Goal: Information Seeking & Learning: Learn about a topic

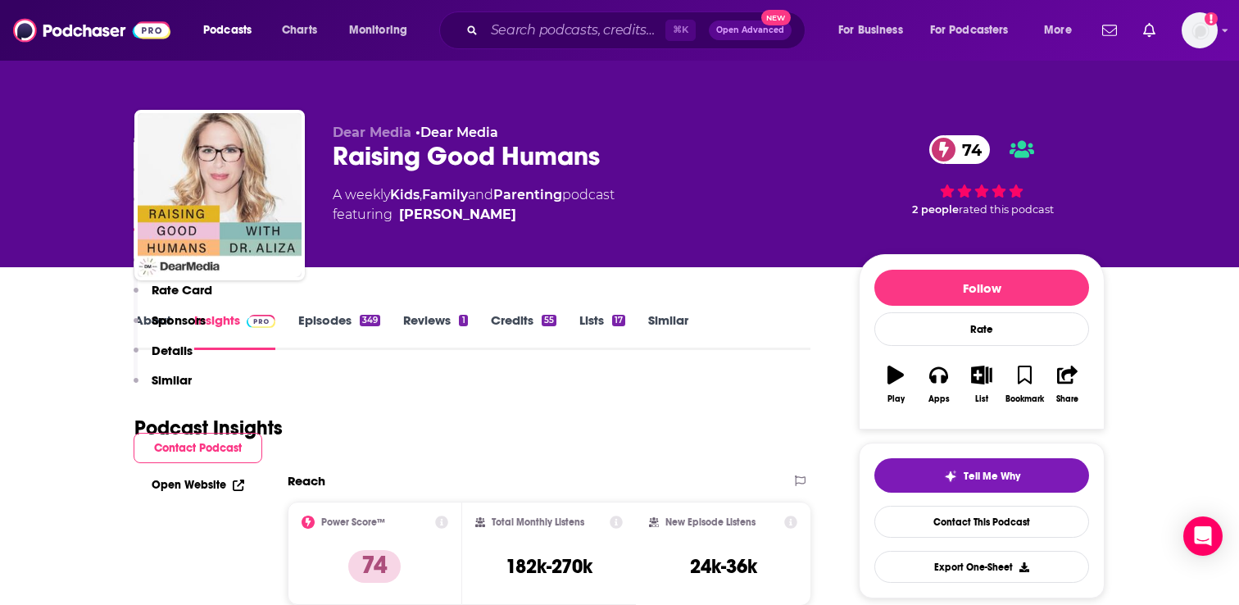
scroll to position [1445, 0]
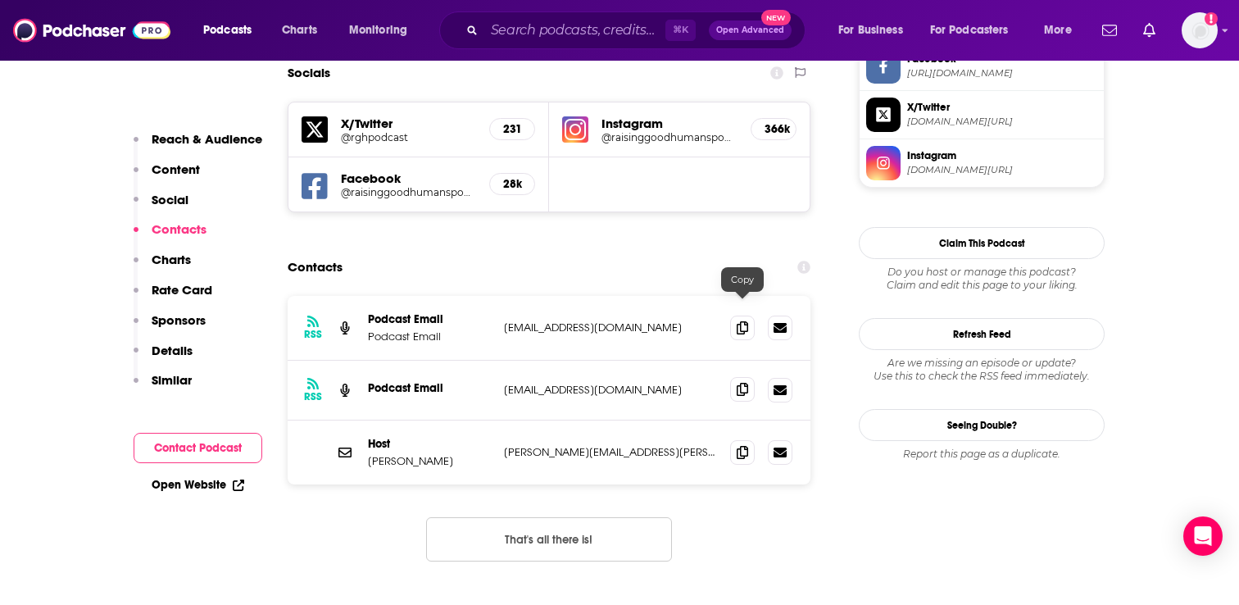
click at [737, 383] on icon at bounding box center [741, 389] width 11 height 13
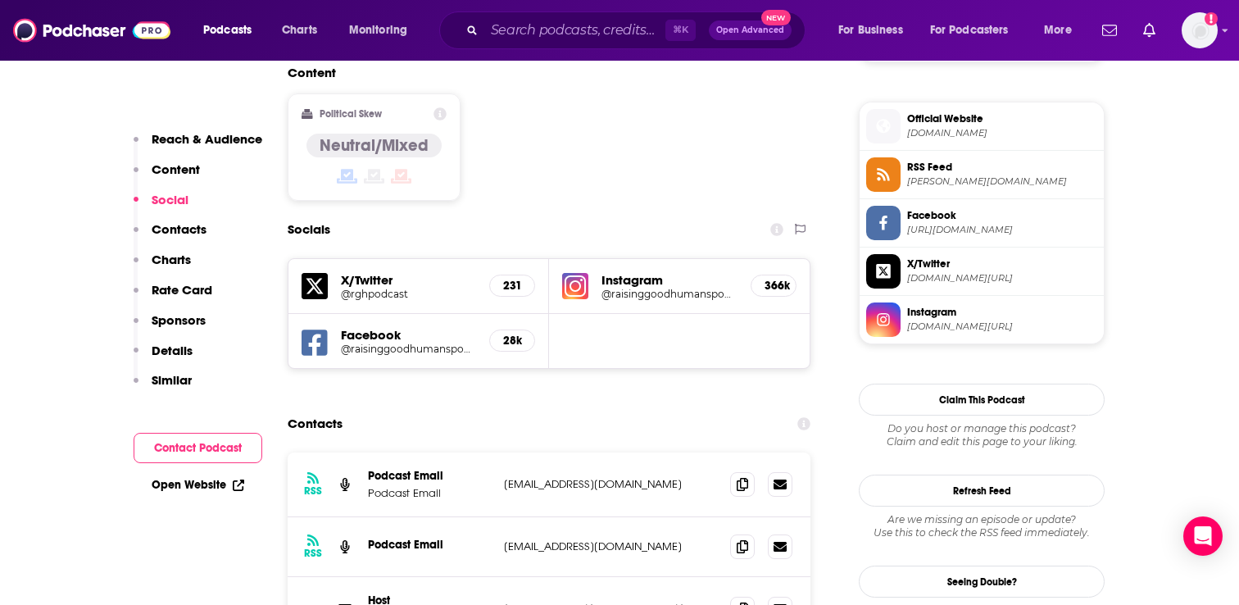
scroll to position [1309, 0]
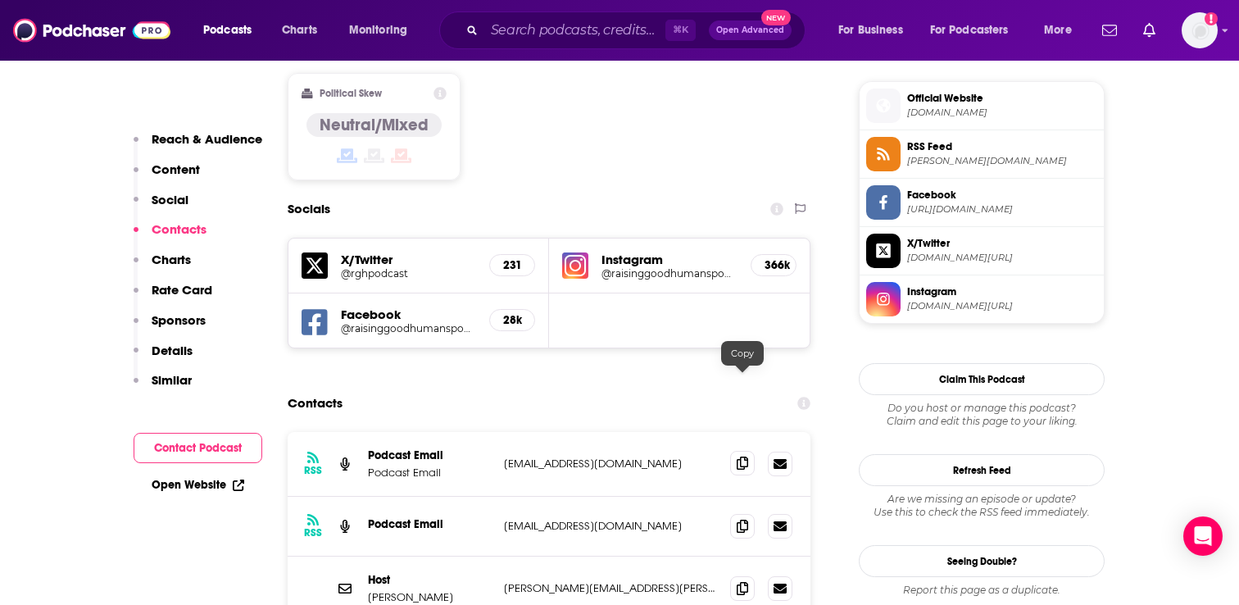
click at [741, 456] on icon at bounding box center [741, 462] width 11 height 13
click at [739, 519] on icon at bounding box center [741, 525] width 11 height 13
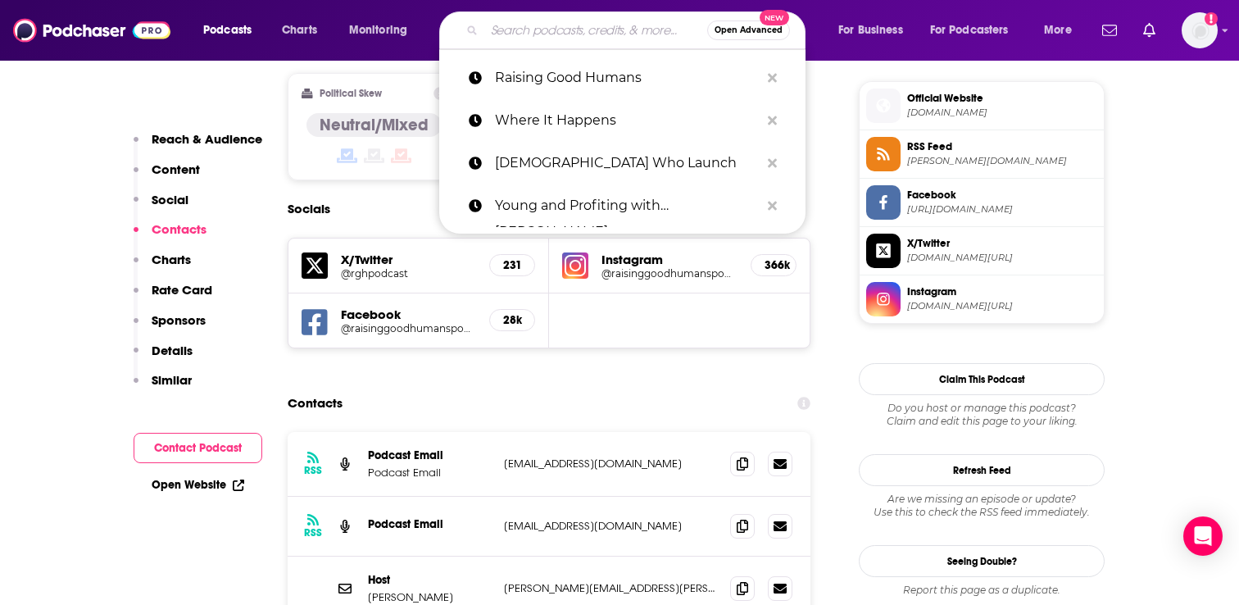
click at [532, 34] on input "Search podcasts, credits, & more..." at bounding box center [595, 30] width 223 height 26
paste input "After Bedtime"
type input "After Bedtime"
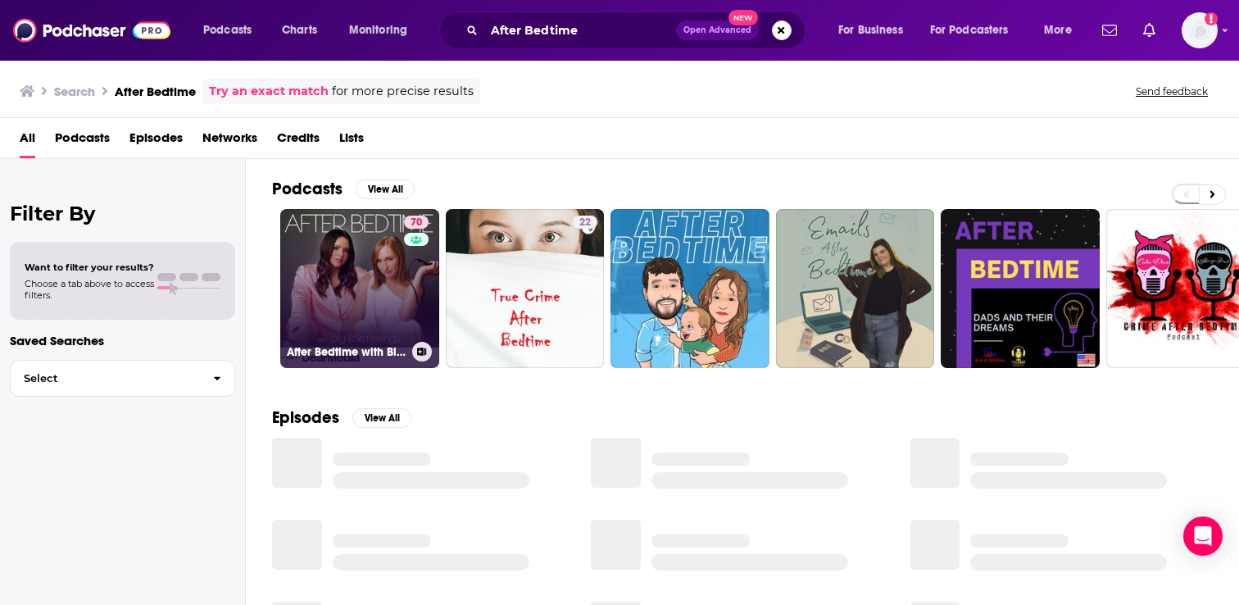
click at [407, 275] on div "70" at bounding box center [418, 278] width 29 height 126
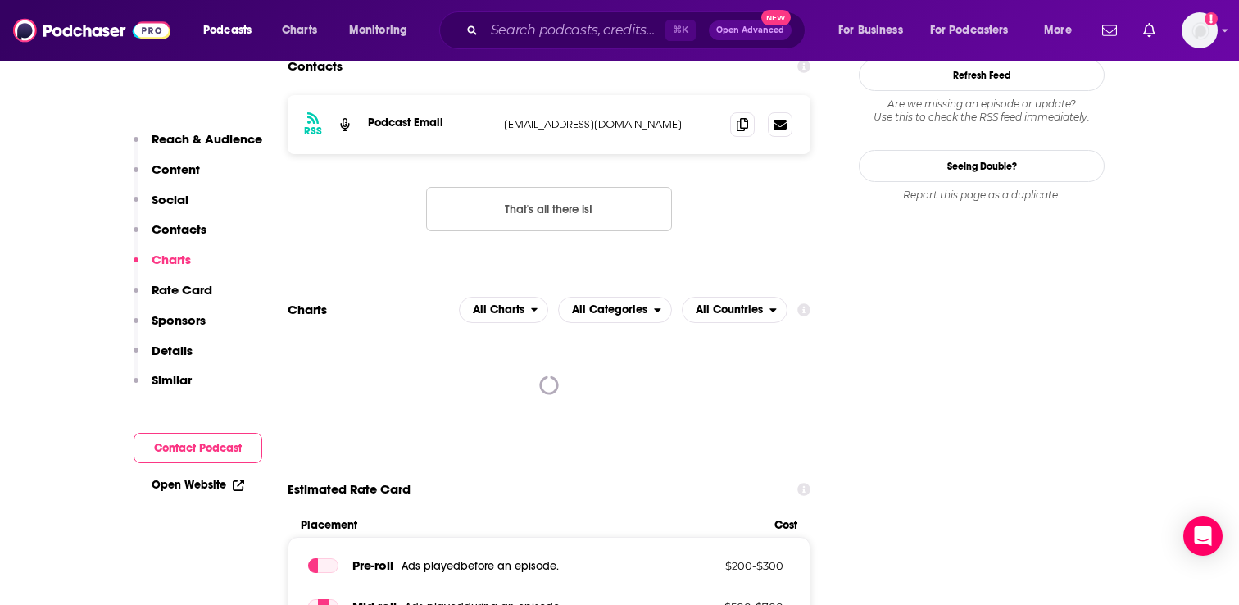
scroll to position [1343, 0]
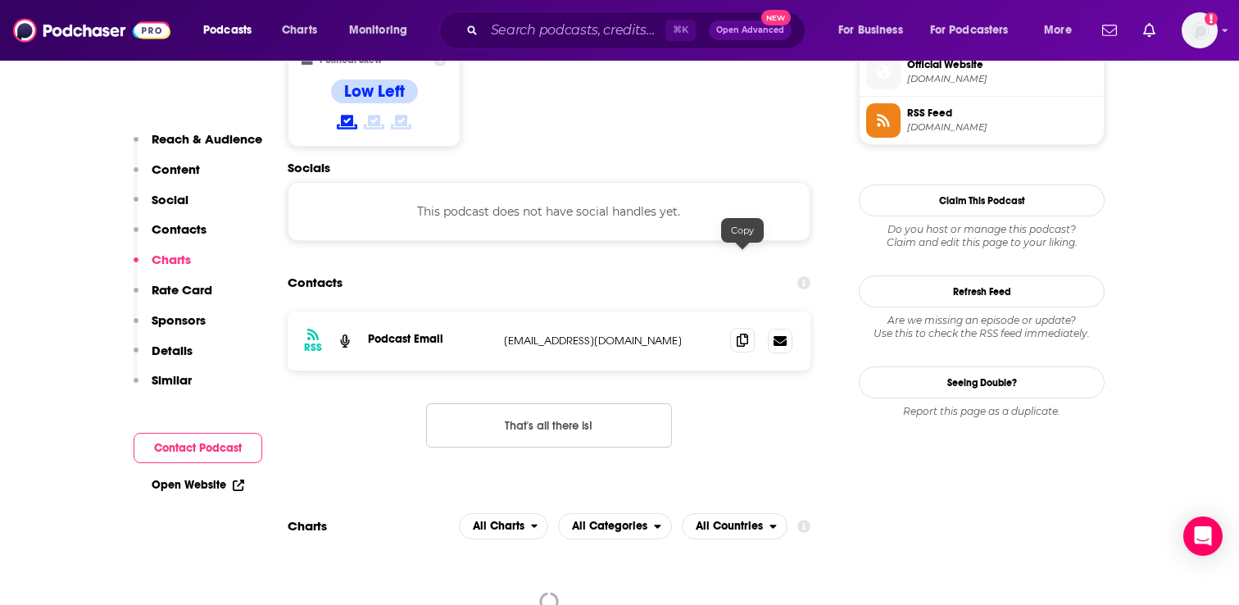
click at [737, 333] on icon at bounding box center [741, 339] width 11 height 13
click at [741, 333] on icon at bounding box center [741, 339] width 11 height 13
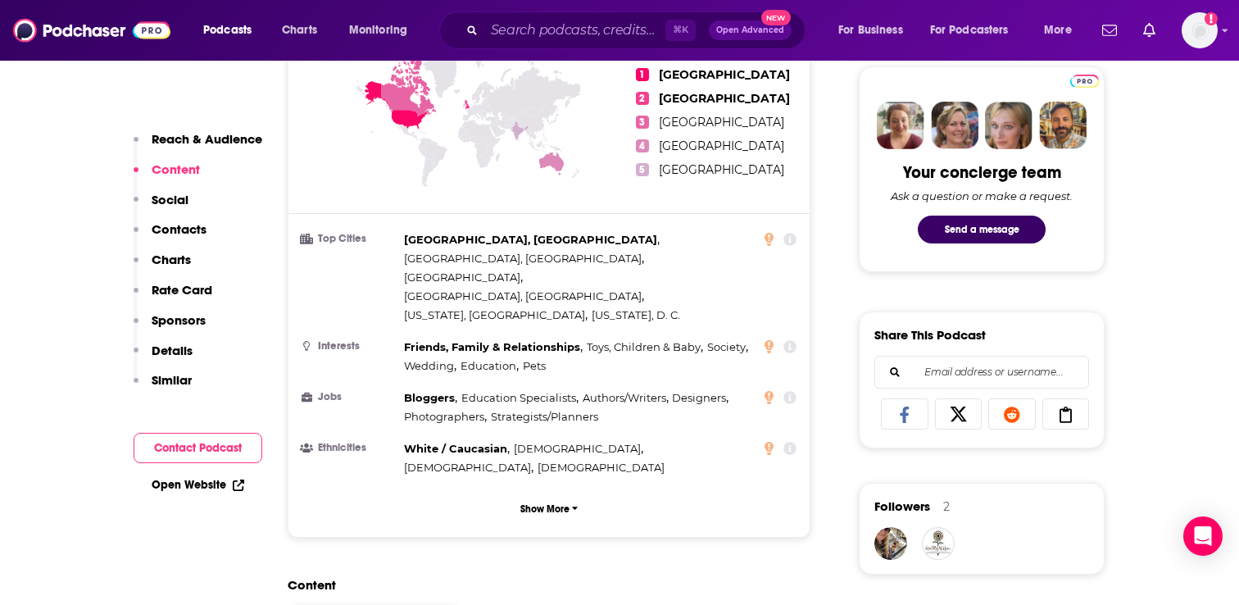
scroll to position [0, 0]
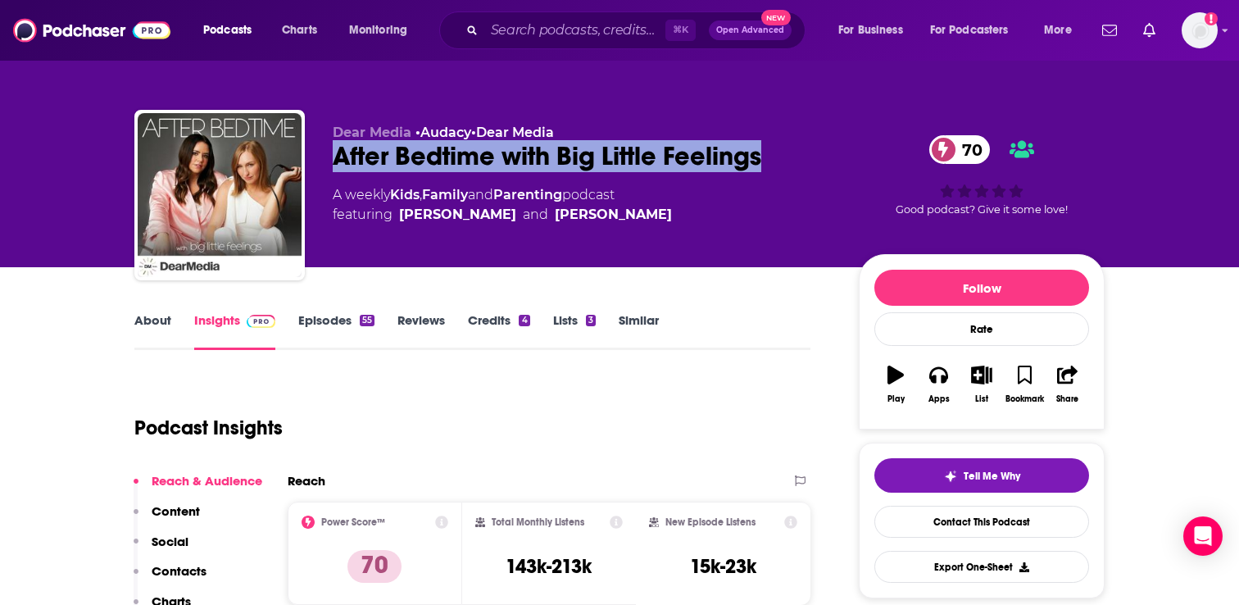
drag, startPoint x: 786, startPoint y: 157, endPoint x: 336, endPoint y: 152, distance: 449.8
click at [336, 152] on div "After Bedtime with Big Little Feelings 70" at bounding box center [583, 156] width 500 height 32
copy h2 "After Bedtime with Big Little Feelings"
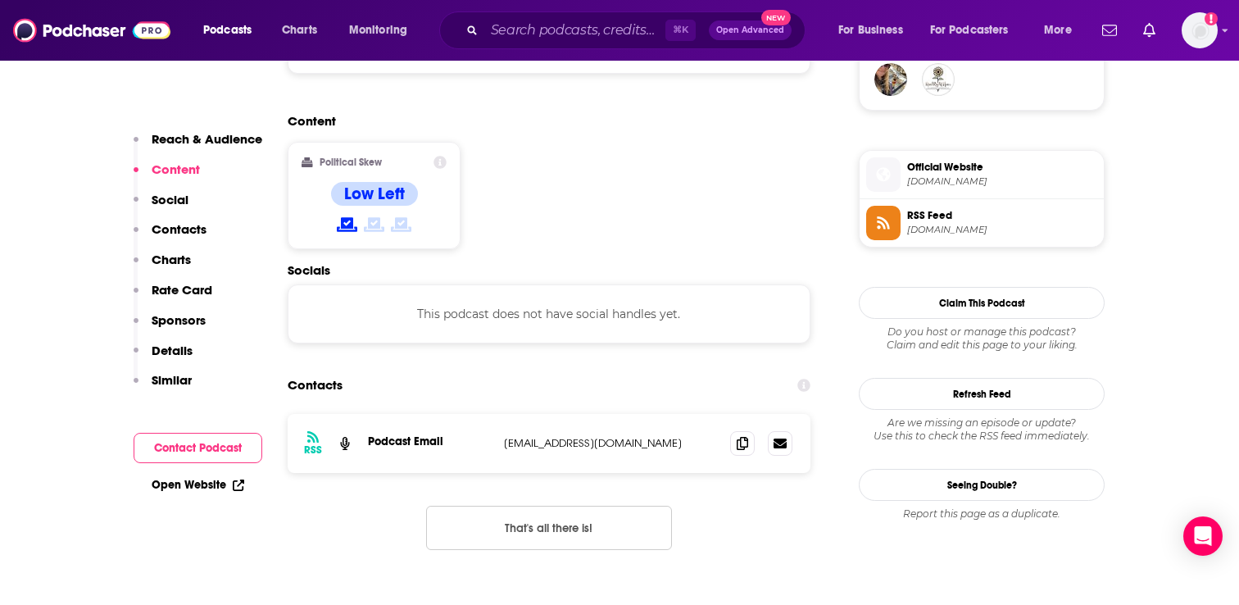
scroll to position [1312, 0]
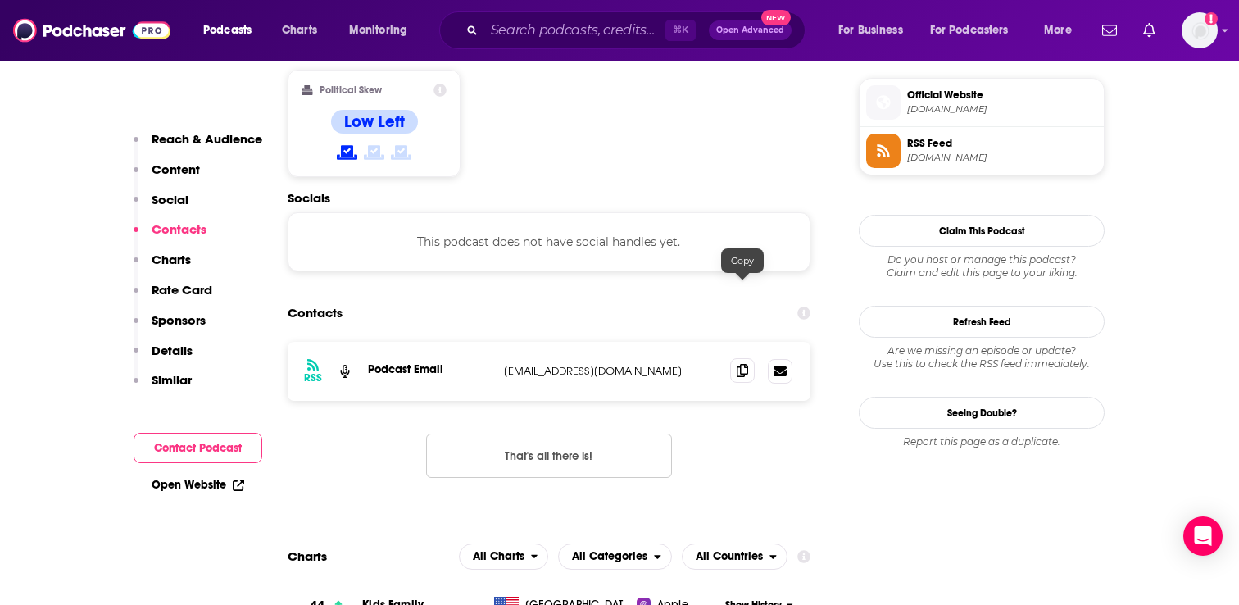
click at [742, 364] on icon at bounding box center [741, 370] width 11 height 13
click at [551, 24] on input "Search podcasts, credits, & more..." at bounding box center [574, 30] width 181 height 26
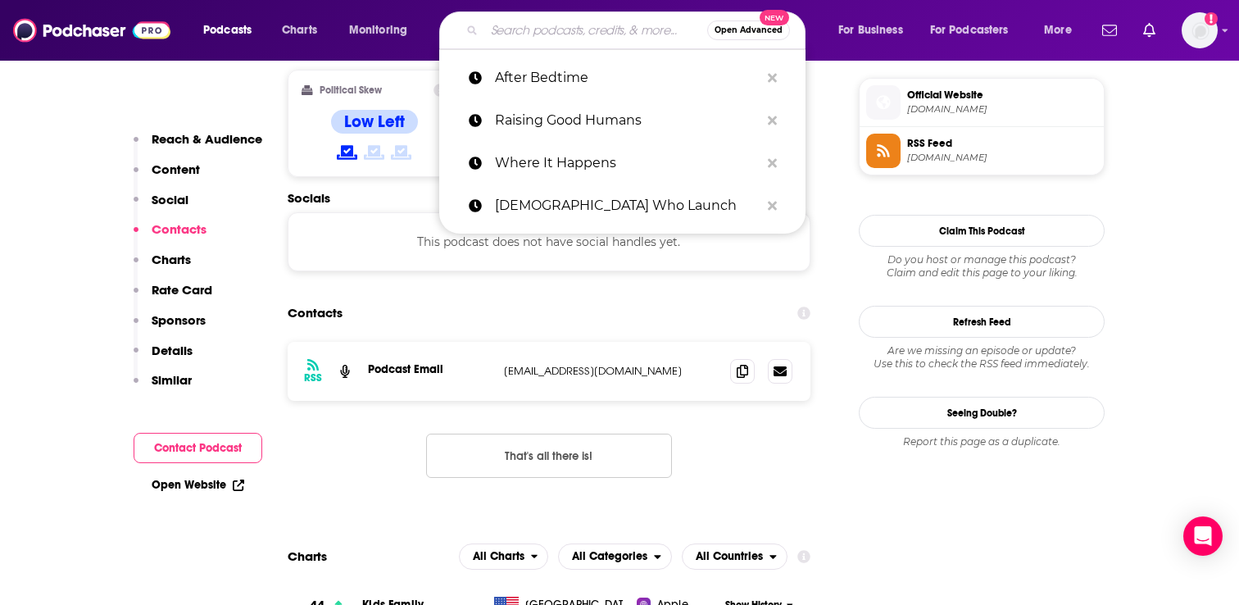
paste input "Wellness Her Way"
type input "Wellness Her Way"
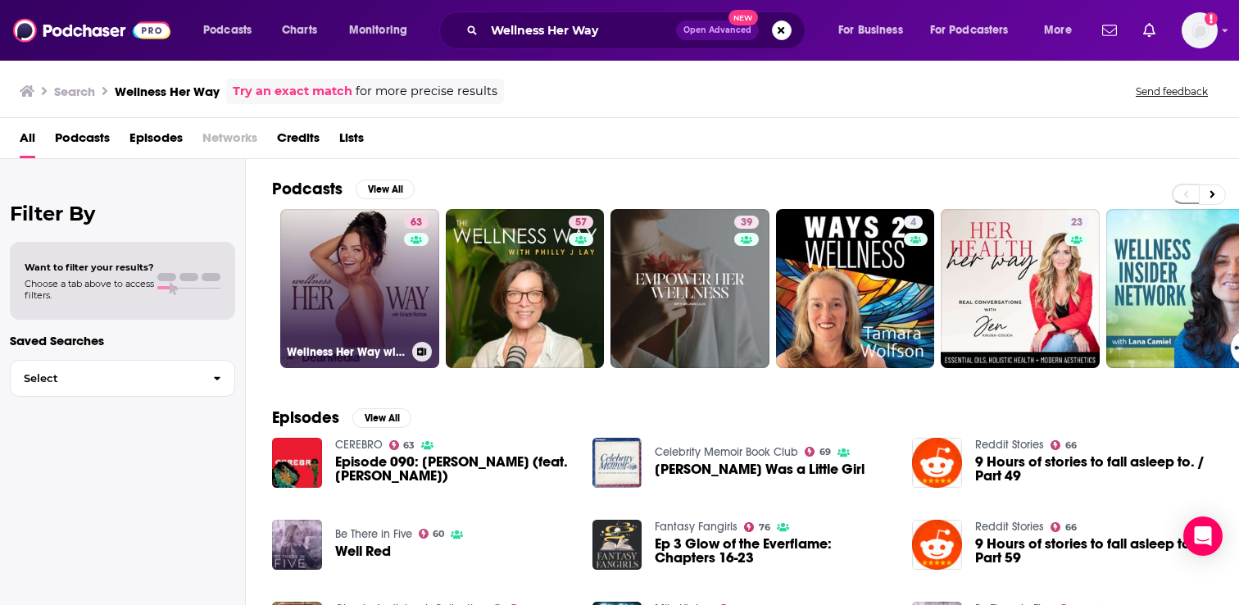
click at [356, 314] on link "63 Wellness Her Way with Gracie Norton" at bounding box center [359, 288] width 159 height 159
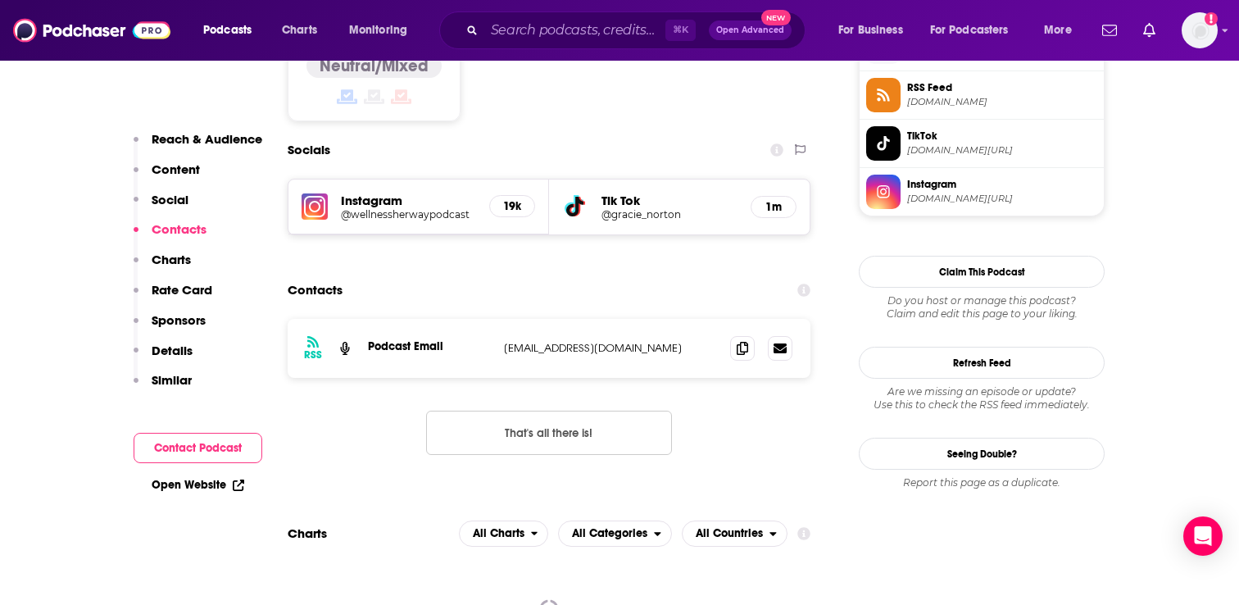
scroll to position [1390, 0]
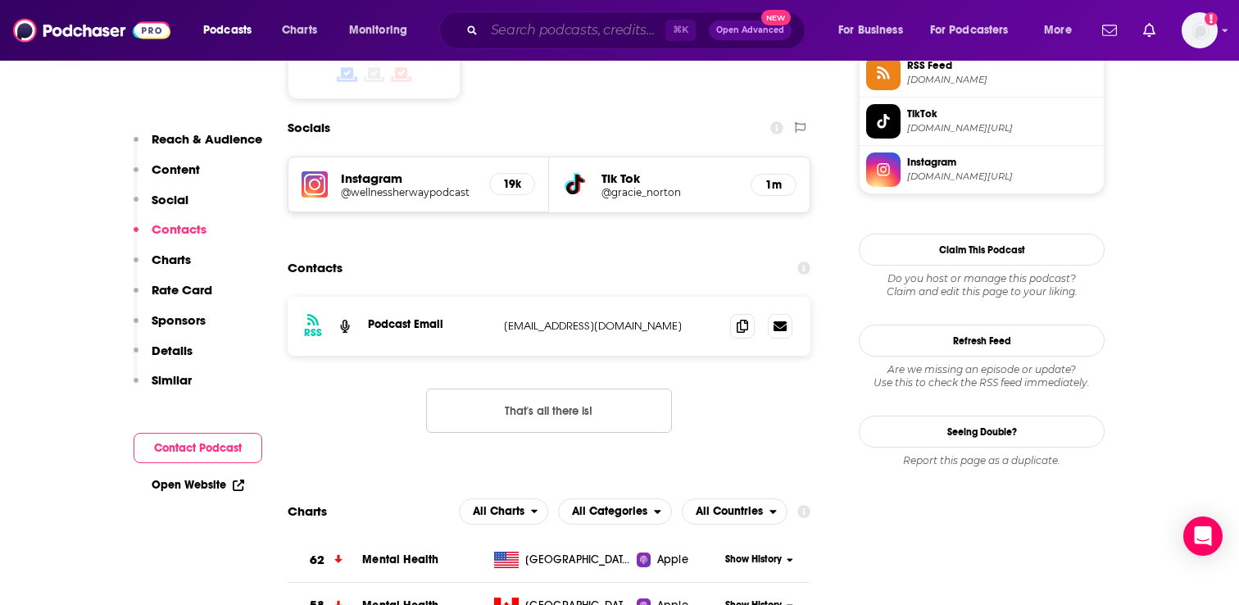
click at [520, 34] on input "Search podcasts, credits, & more..." at bounding box center [574, 30] width 181 height 26
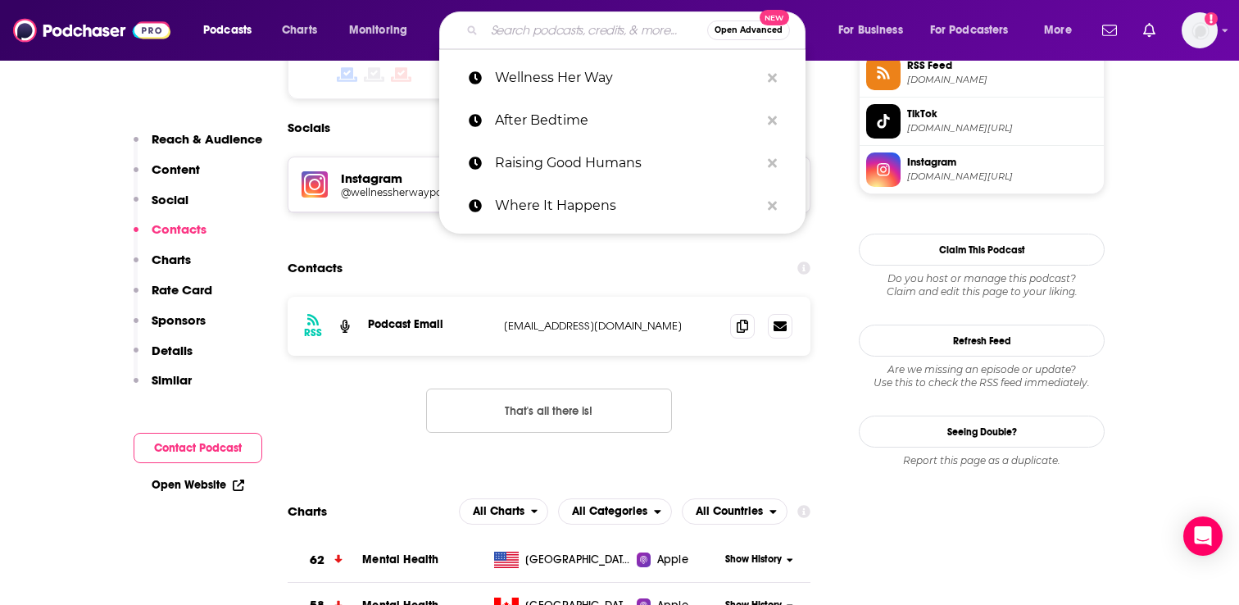
paste input "Founders Podcast"
type input "Founders Podcast"
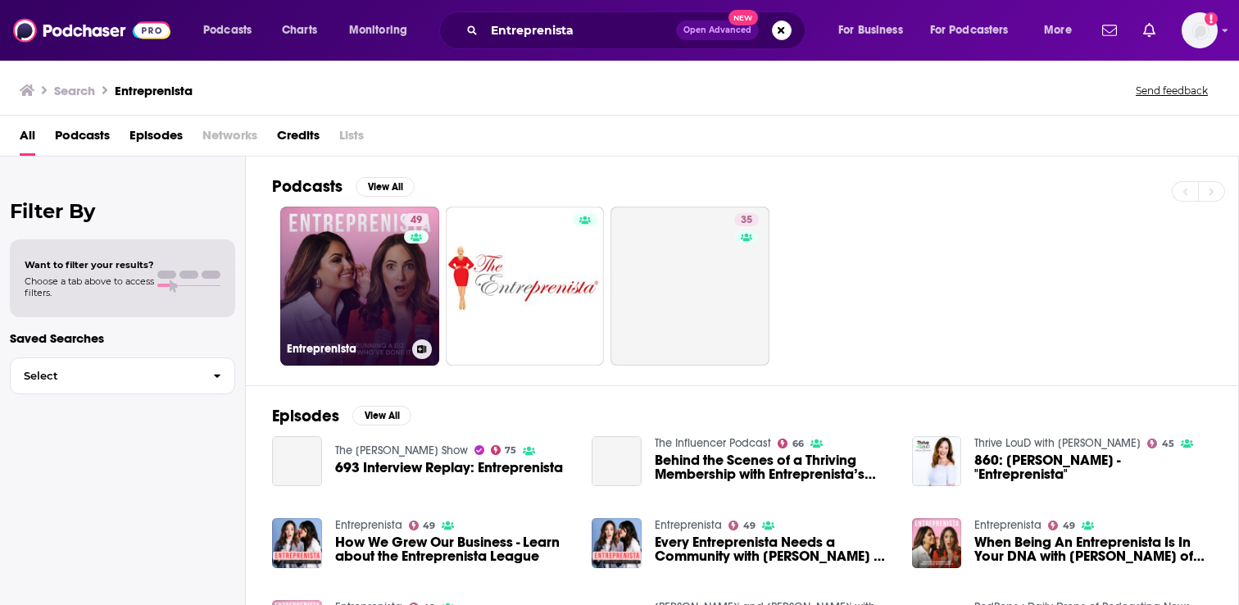
click at [360, 302] on link "49 Entreprenista" at bounding box center [359, 285] width 159 height 159
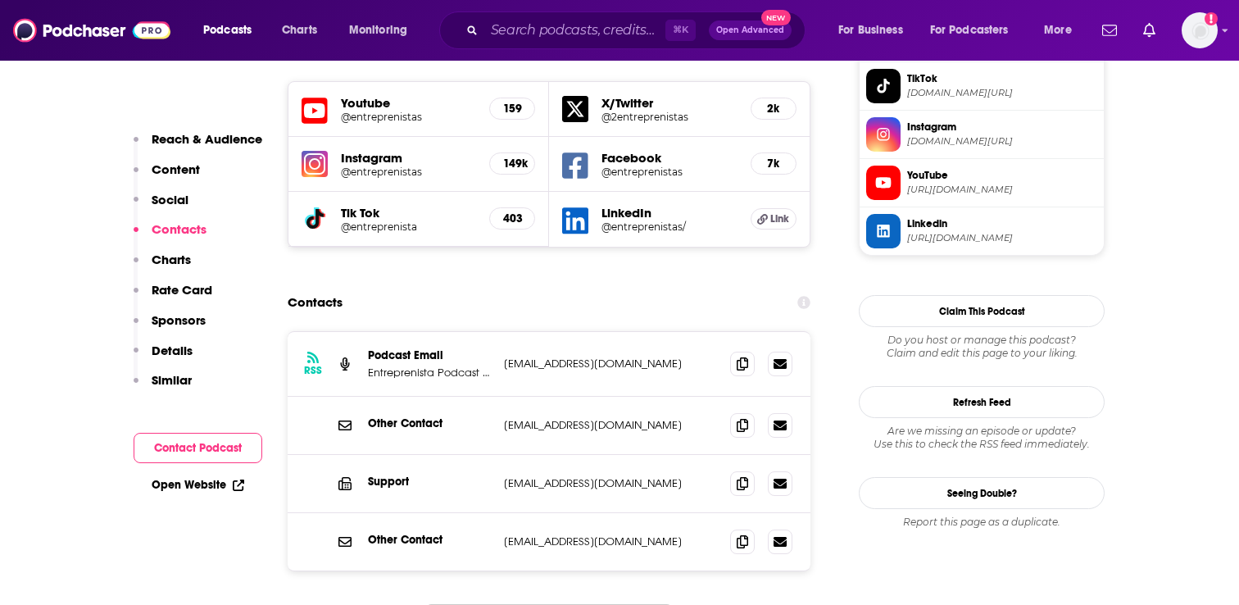
scroll to position [1512, 0]
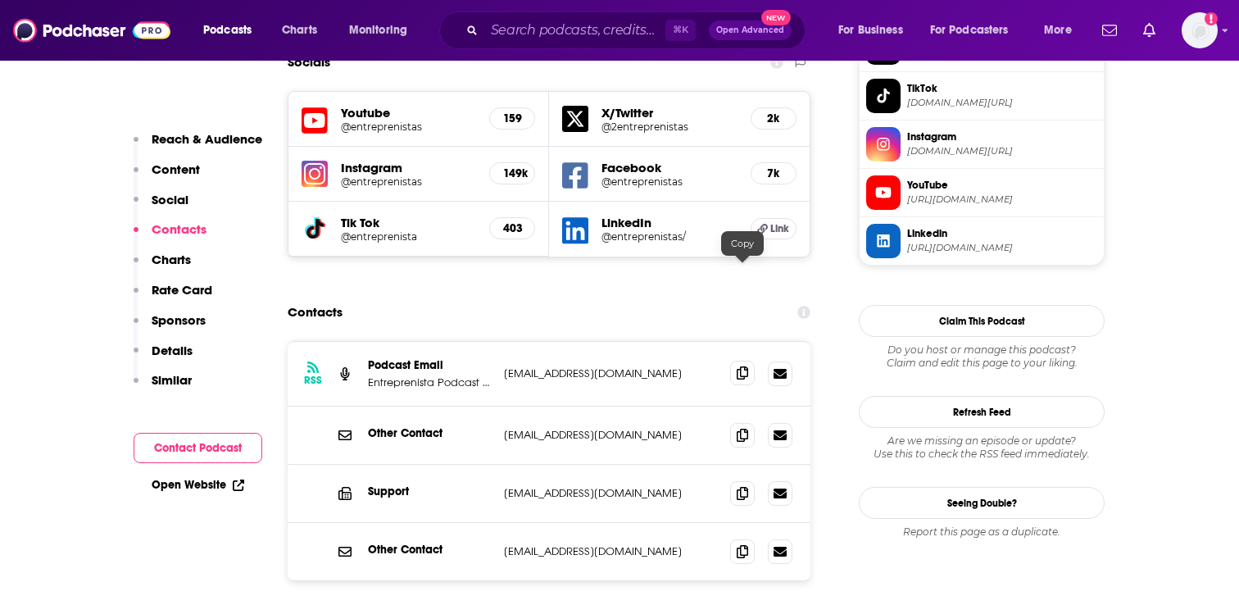
click at [736, 366] on icon at bounding box center [741, 372] width 11 height 13
click at [743, 366] on icon at bounding box center [741, 372] width 11 height 13
